Goal: Task Accomplishment & Management: Use online tool/utility

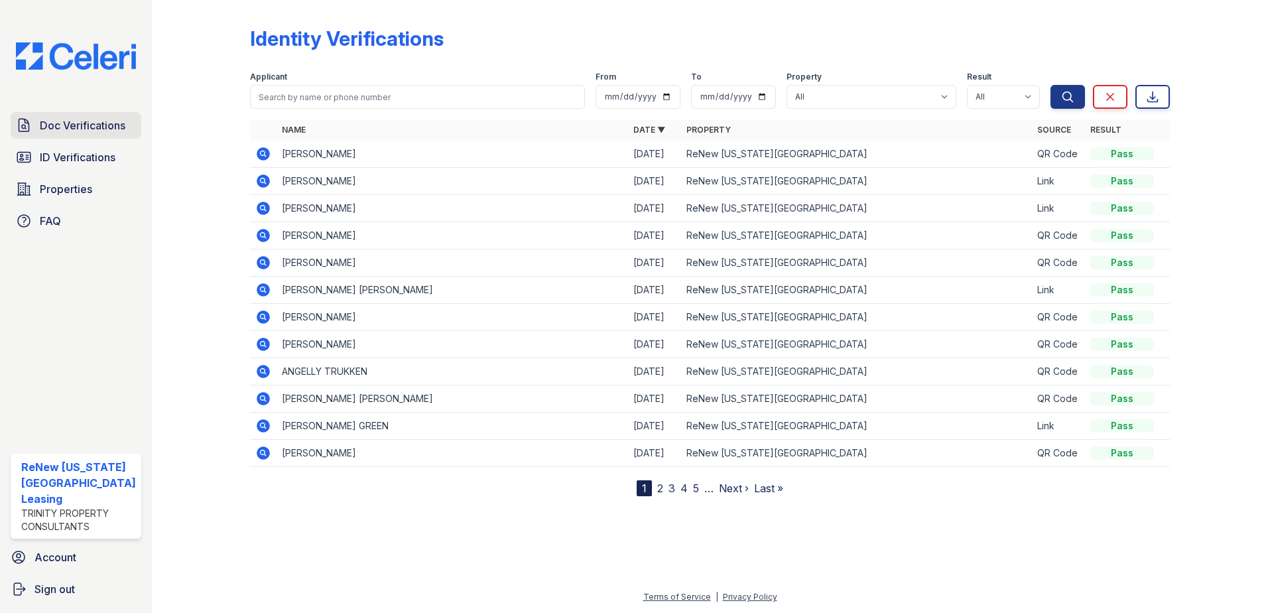
click at [66, 125] on span "Doc Verifications" at bounding box center [83, 125] width 86 height 16
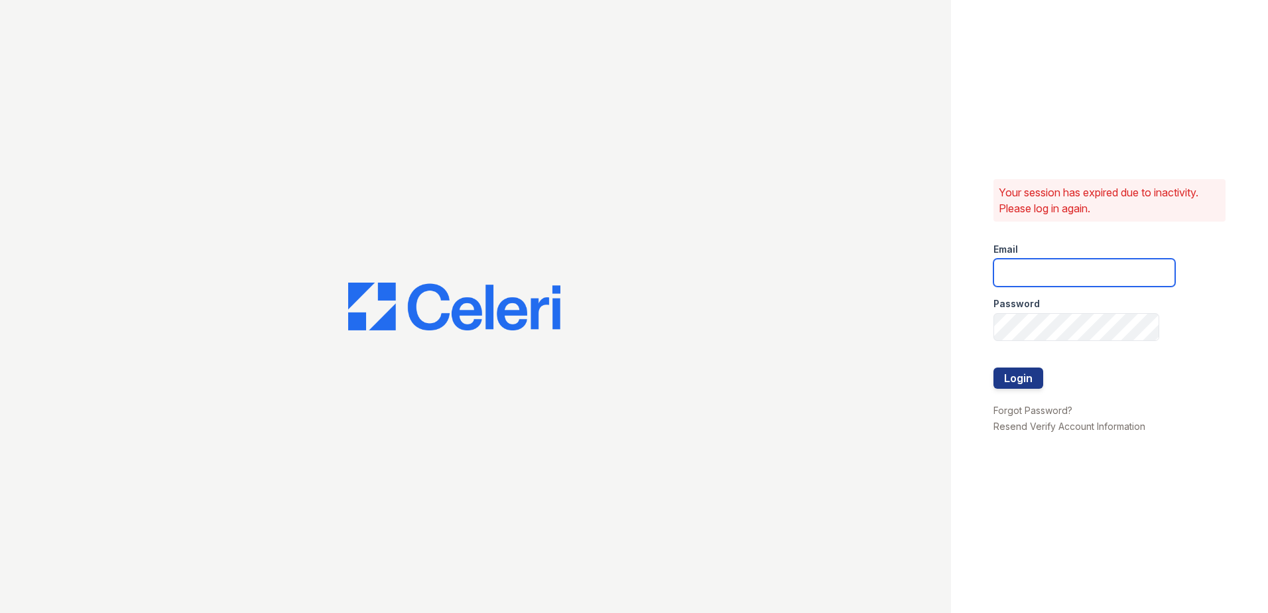
type input "[EMAIL_ADDRESS][DOMAIN_NAME]"
click at [1014, 383] on button "Login" at bounding box center [1018, 377] width 50 height 21
